Goal: Information Seeking & Learning: Learn about a topic

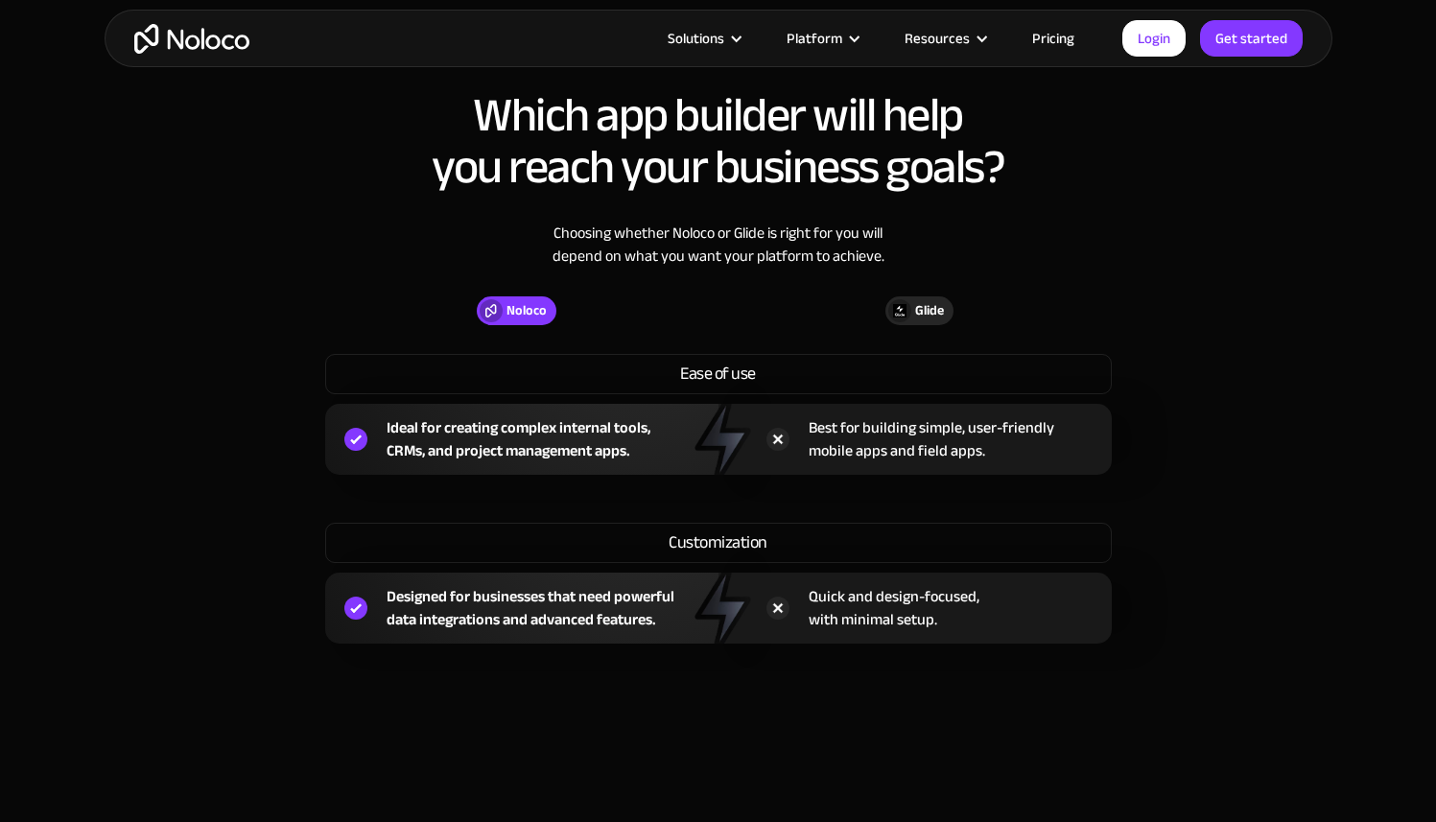
scroll to position [1448, 0]
click at [1039, 41] on link "Pricing" at bounding box center [1053, 38] width 90 height 25
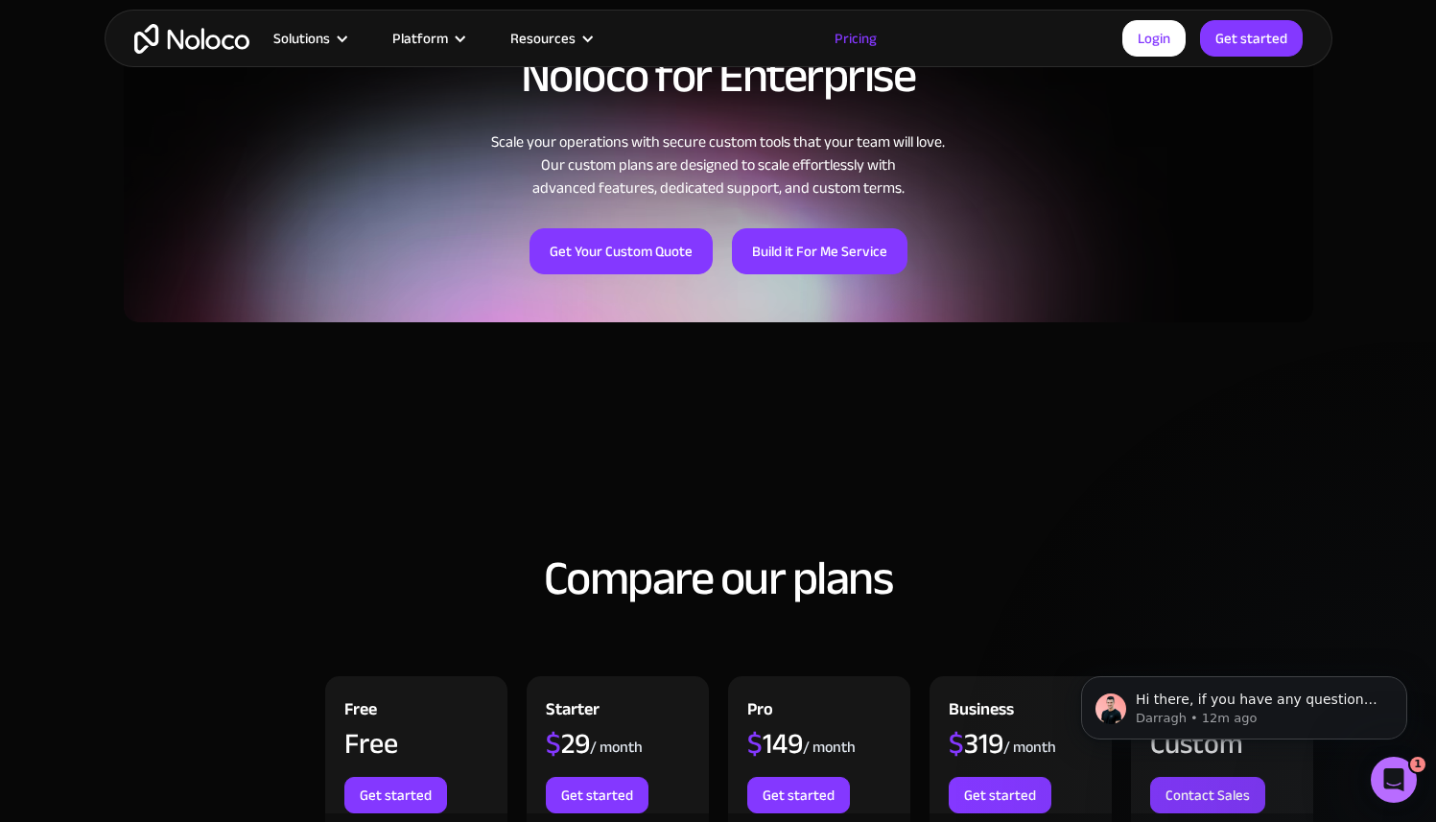
scroll to position [1499, 0]
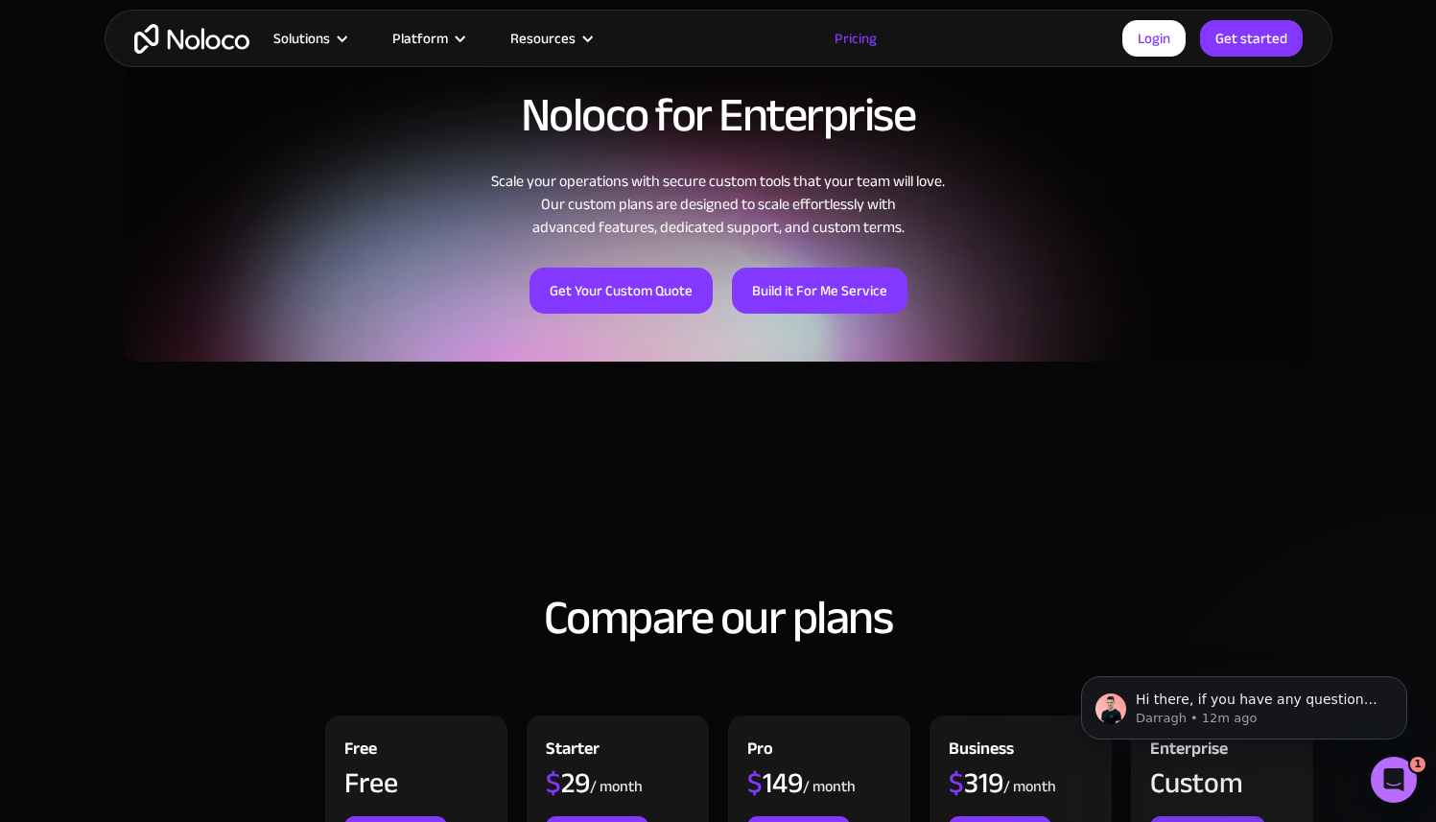
click at [619, 101] on h2 "Noloco for Enterprise" at bounding box center [718, 115] width 1189 height 52
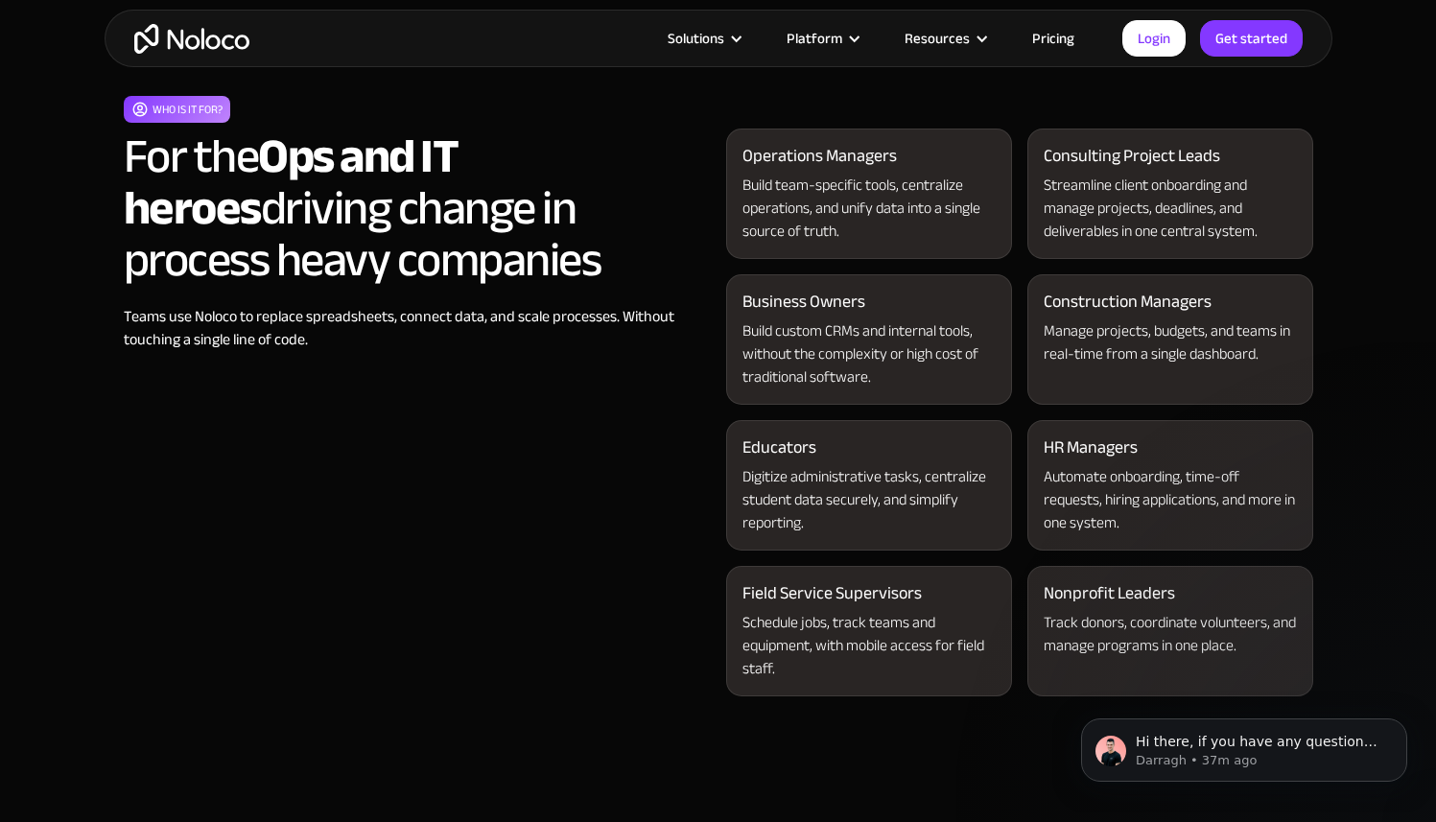
scroll to position [1925, 0]
